Goal: Navigation & Orientation: Find specific page/section

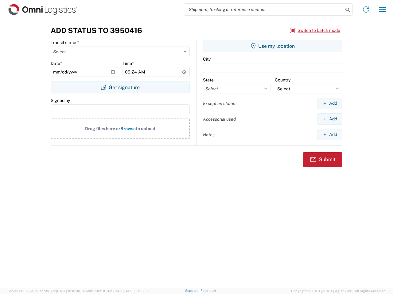
click at [263, 10] on input "search" at bounding box center [263, 10] width 159 height 12
click at [347, 10] on icon at bounding box center [347, 10] width 9 height 9
click at [366, 10] on icon at bounding box center [366, 10] width 10 height 10
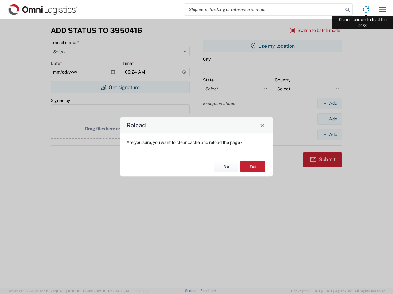
click at [382, 10] on div "Reload Are you sure, you want to clear cache and reload the page? No Yes" at bounding box center [196, 147] width 393 height 294
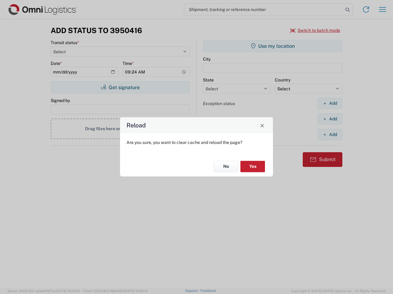
click at [315, 30] on div "Reload Are you sure, you want to clear cache and reload the page? No Yes" at bounding box center [196, 147] width 393 height 294
click at [120, 87] on div "Reload Are you sure, you want to clear cache and reload the page? No Yes" at bounding box center [196, 147] width 393 height 294
click at [272, 46] on div "Reload Are you sure, you want to clear cache and reload the page? No Yes" at bounding box center [196, 147] width 393 height 294
click at [329, 103] on div "Reload Are you sure, you want to clear cache and reload the page? No Yes" at bounding box center [196, 147] width 393 height 294
click at [329, 119] on div "Reload Are you sure, you want to clear cache and reload the page? No Yes" at bounding box center [196, 147] width 393 height 294
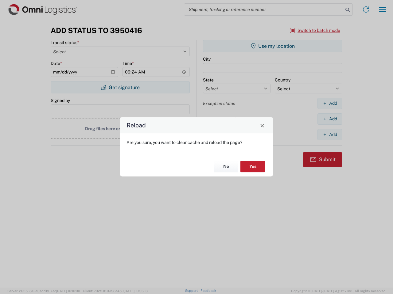
click at [329, 135] on div "Reload Are you sure, you want to clear cache and reload the page? No Yes" at bounding box center [196, 147] width 393 height 294
